Goal: Information Seeking & Learning: Learn about a topic

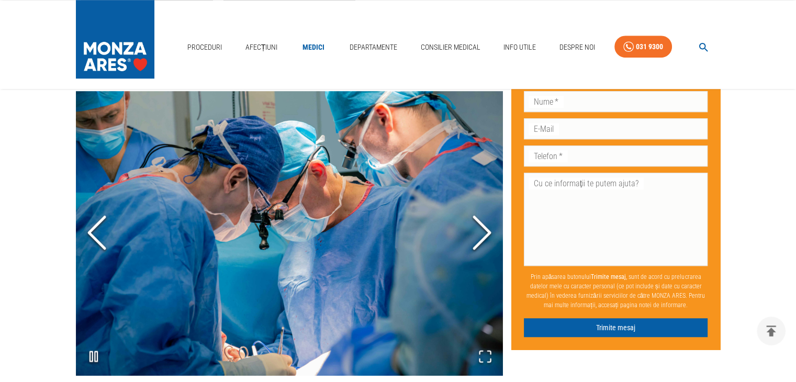
scroll to position [796, 0]
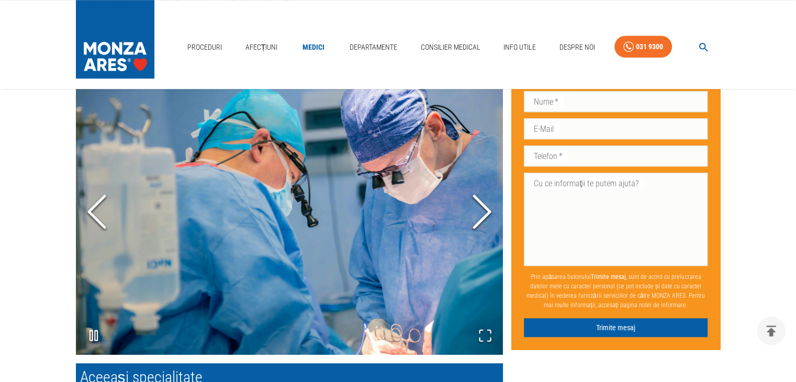
click at [479, 212] on icon "Next Slide" at bounding box center [481, 211] width 31 height 63
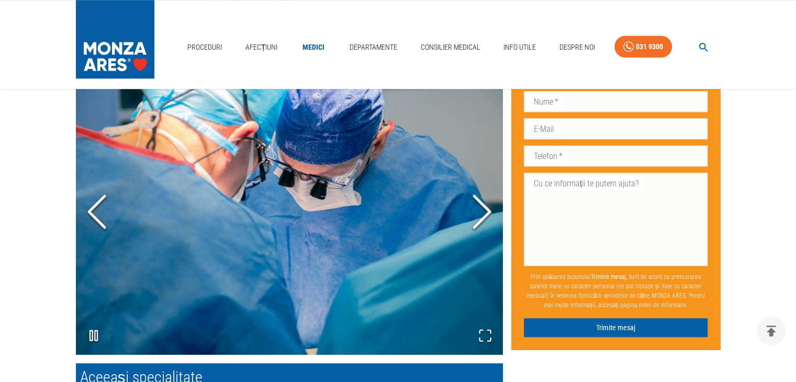
click at [479, 212] on icon "Next Slide" at bounding box center [481, 211] width 31 height 63
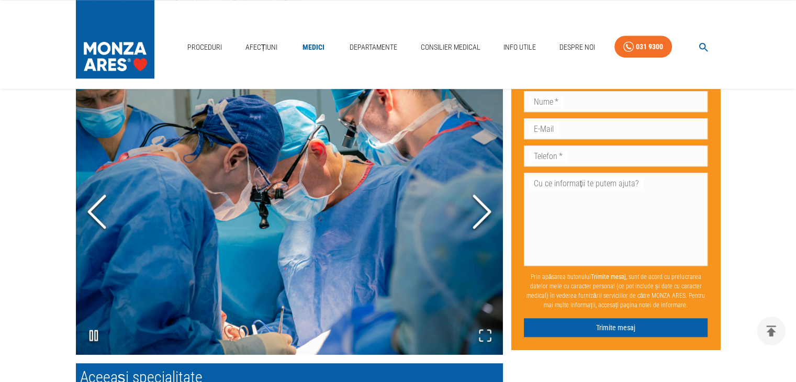
click at [479, 212] on icon "Next Slide" at bounding box center [481, 211] width 31 height 63
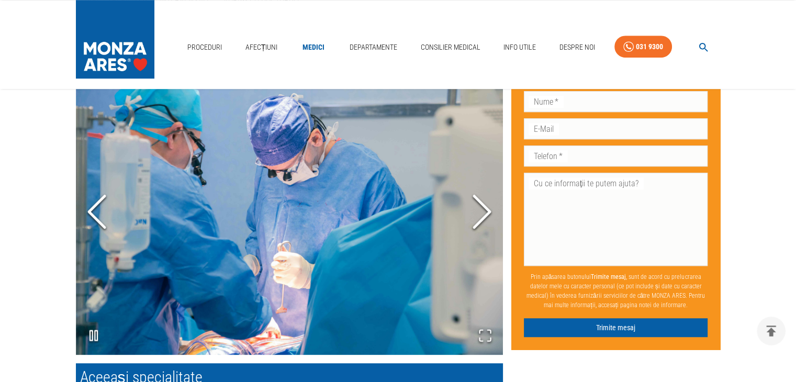
click at [479, 212] on icon "Next Slide" at bounding box center [481, 211] width 31 height 63
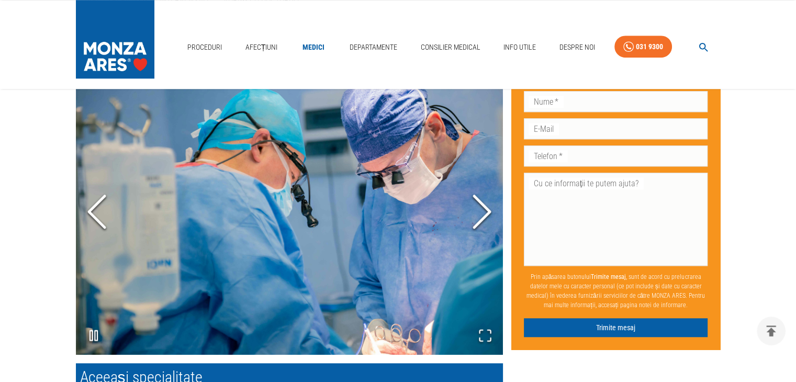
click at [479, 212] on icon "Next Slide" at bounding box center [481, 211] width 31 height 63
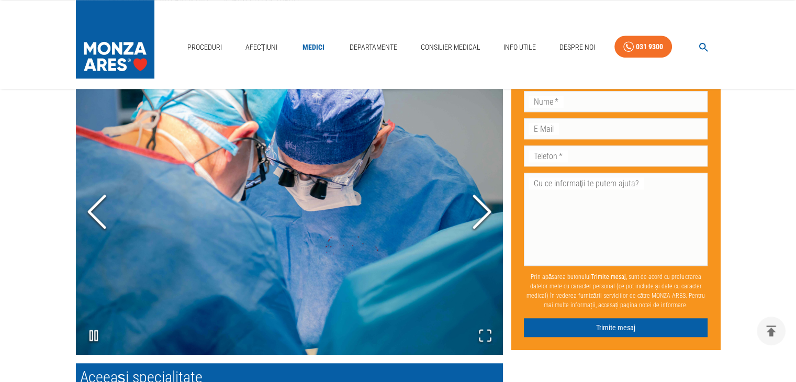
click at [479, 212] on icon "Next Slide" at bounding box center [481, 211] width 31 height 63
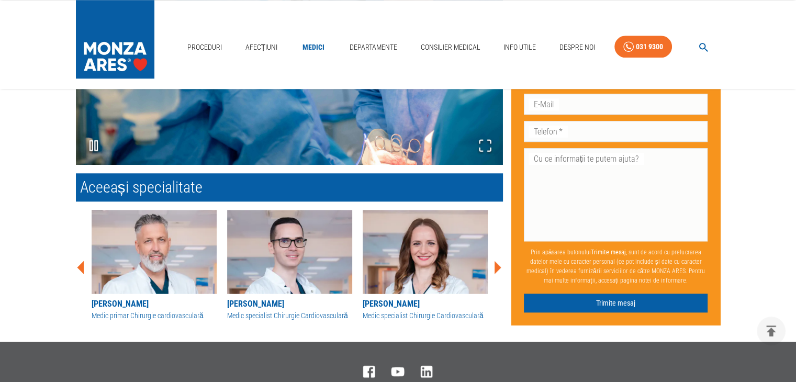
scroll to position [984, 0]
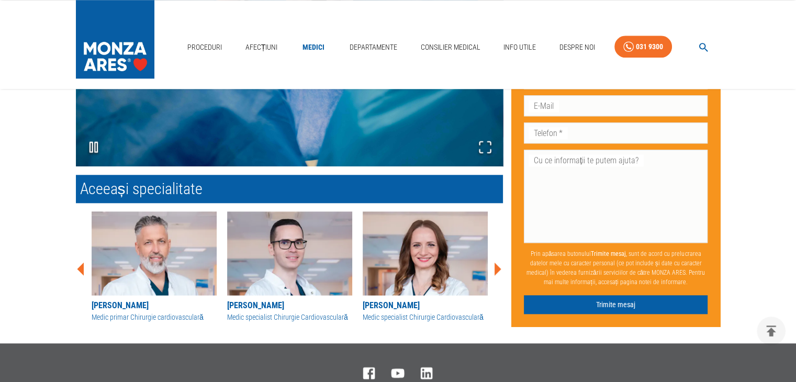
click at [495, 266] on icon at bounding box center [498, 268] width 7 height 13
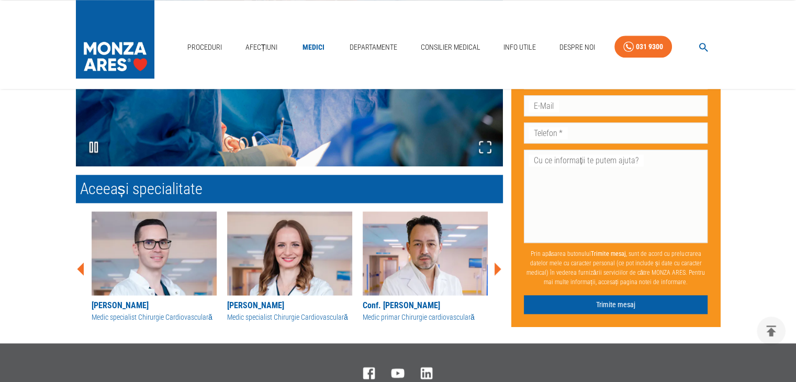
click at [496, 268] on icon at bounding box center [498, 268] width 7 height 13
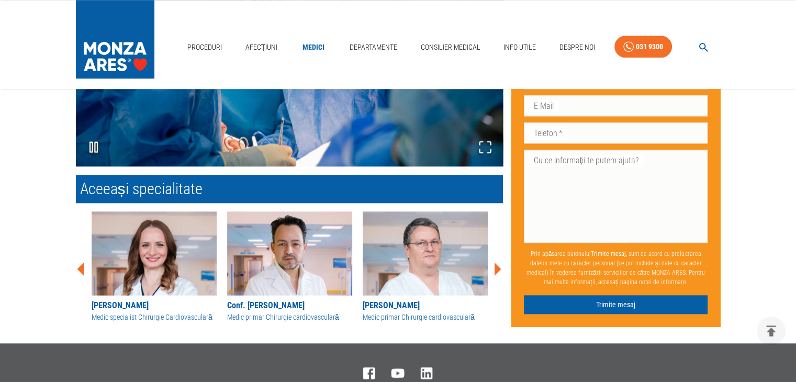
click at [496, 268] on icon at bounding box center [498, 268] width 7 height 13
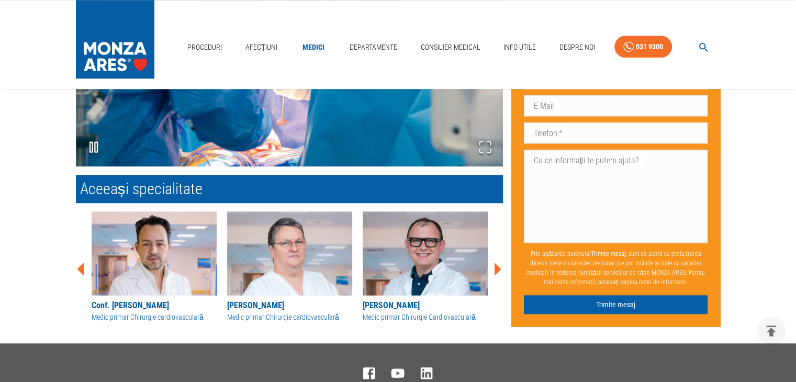
click at [496, 268] on icon at bounding box center [498, 268] width 7 height 13
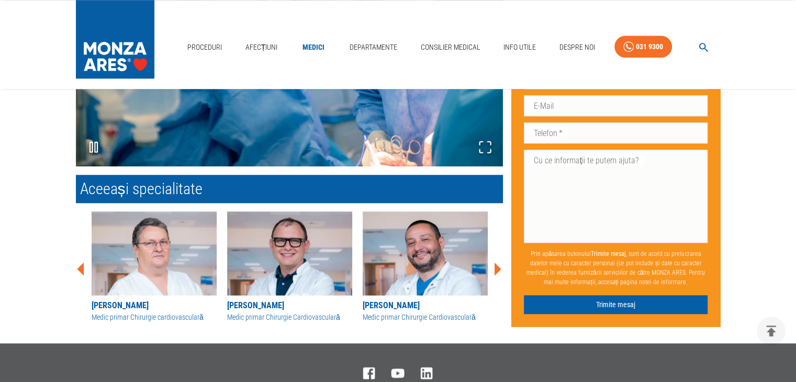
click at [496, 268] on icon at bounding box center [498, 268] width 7 height 13
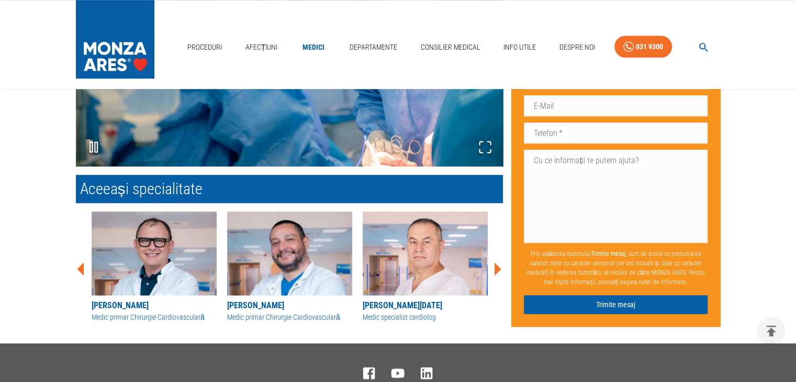
click at [496, 268] on icon at bounding box center [498, 268] width 7 height 13
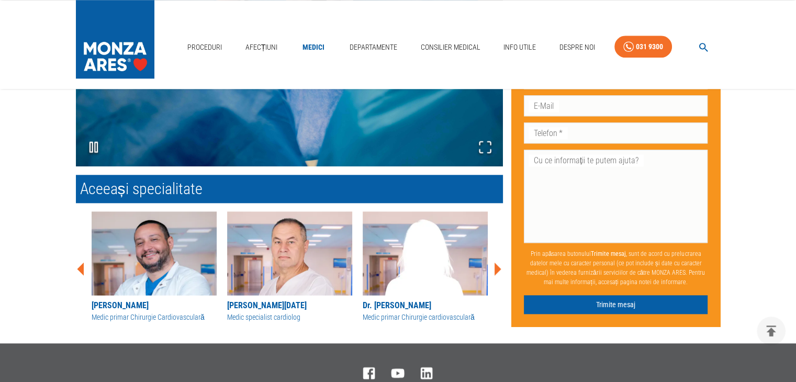
click at [496, 268] on icon at bounding box center [498, 268] width 7 height 13
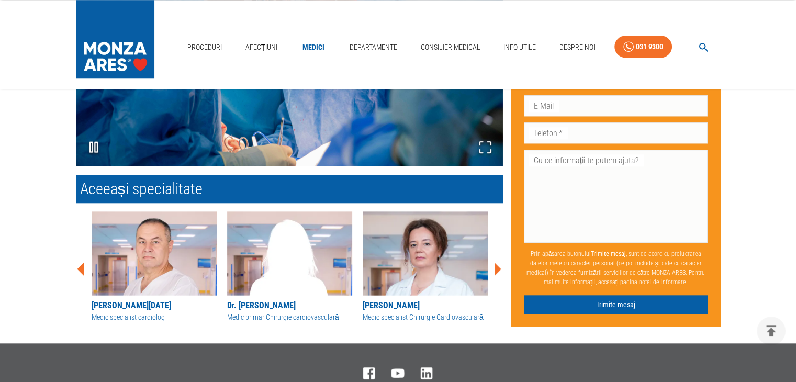
click at [496, 268] on icon at bounding box center [498, 268] width 7 height 13
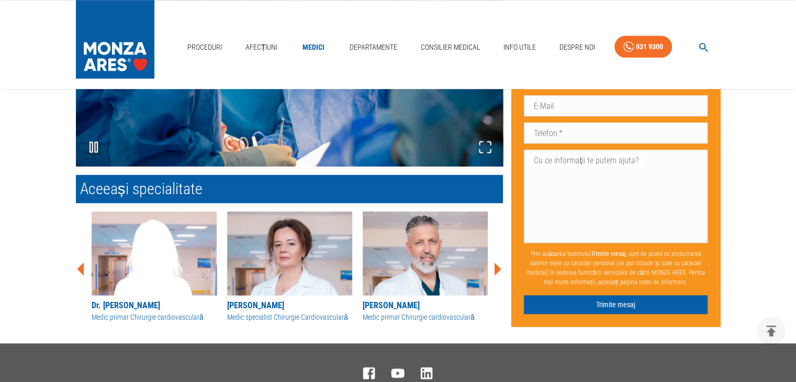
click at [496, 268] on icon at bounding box center [498, 268] width 7 height 13
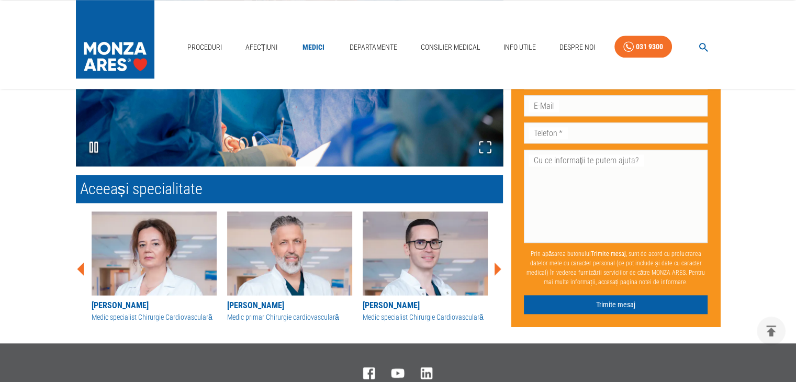
click at [496, 268] on icon at bounding box center [498, 268] width 7 height 13
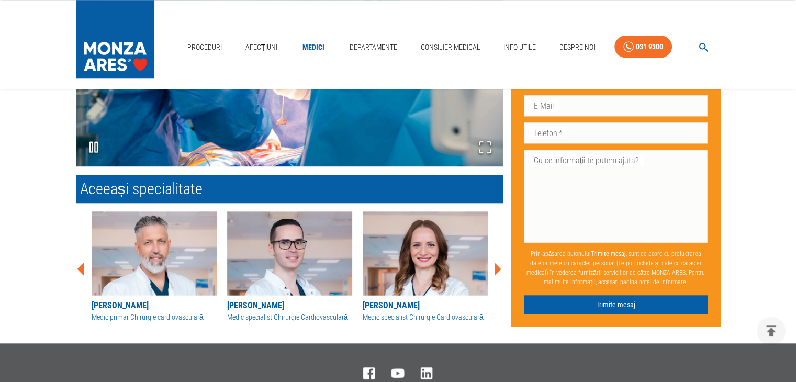
click at [496, 268] on icon at bounding box center [498, 268] width 7 height 13
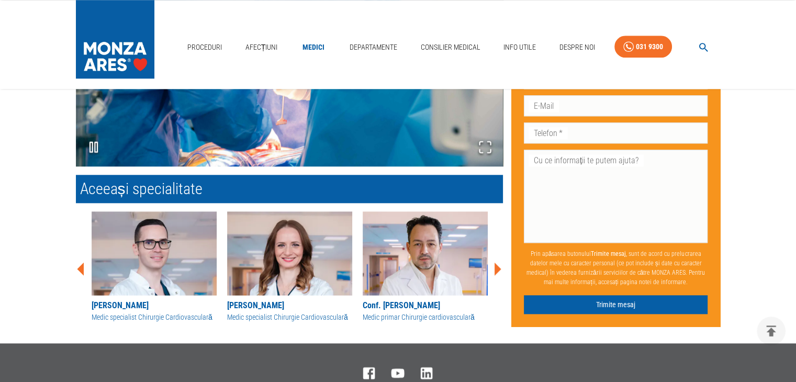
click at [496, 268] on icon at bounding box center [498, 268] width 7 height 13
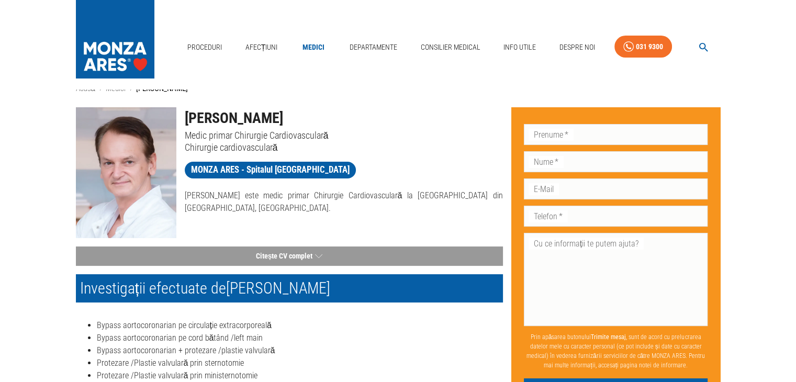
scroll to position [0, 0]
